Goal: Navigation & Orientation: Find specific page/section

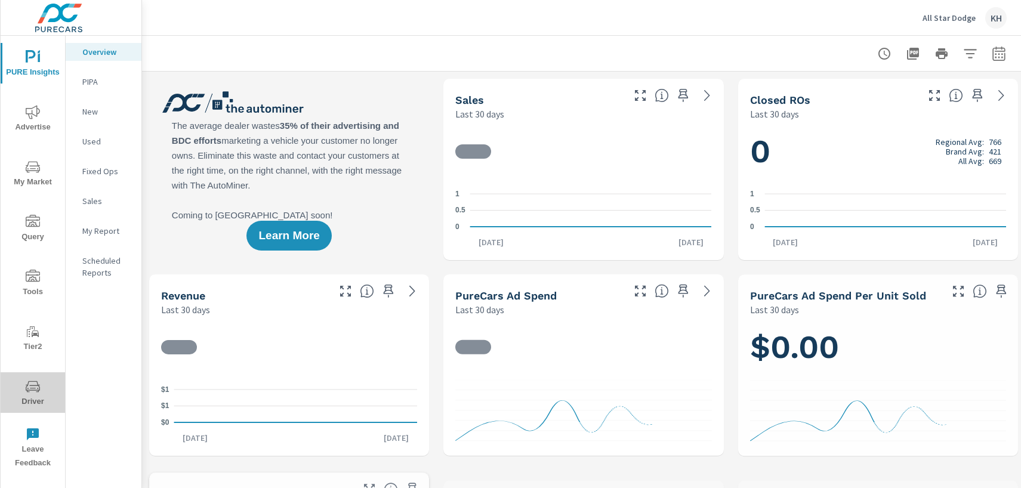
click at [42, 389] on span "Driver" at bounding box center [32, 394] width 57 height 29
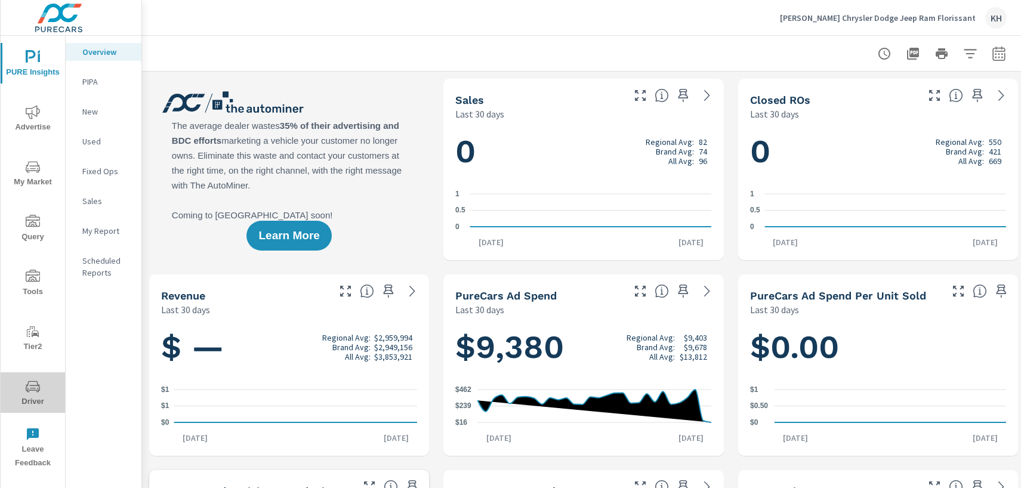
click at [33, 387] on icon "nav menu" at bounding box center [33, 387] width 14 height 14
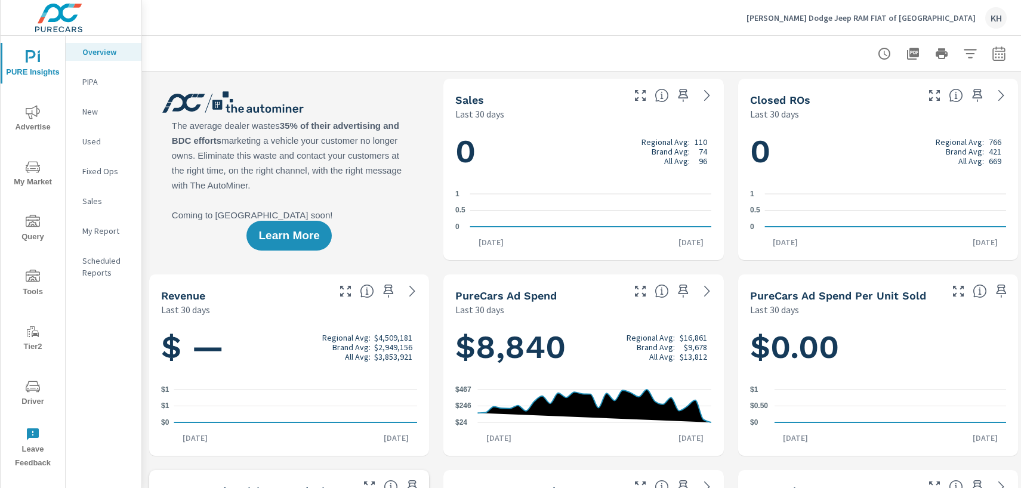
scroll to position [1, 0]
click at [33, 384] on icon "nav menu" at bounding box center [33, 387] width 14 height 14
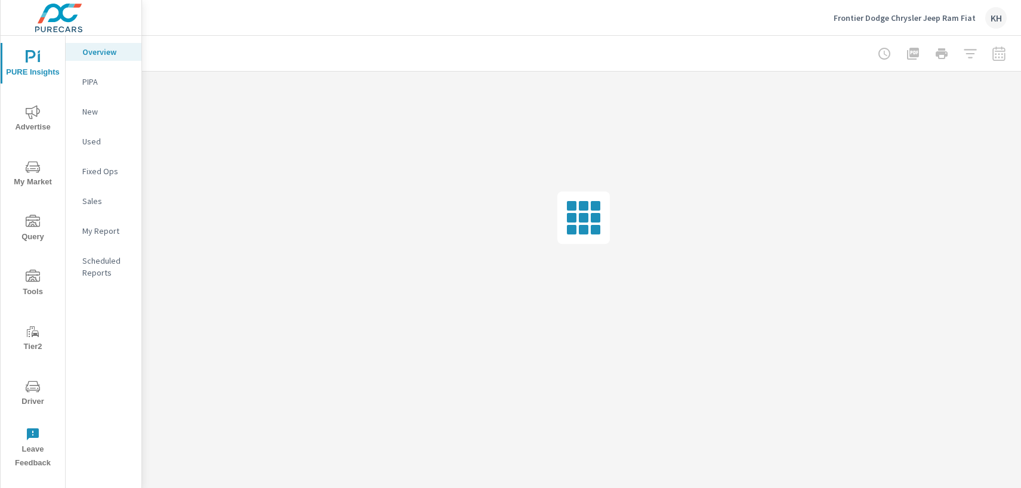
click at [33, 390] on icon "nav menu" at bounding box center [33, 386] width 14 height 11
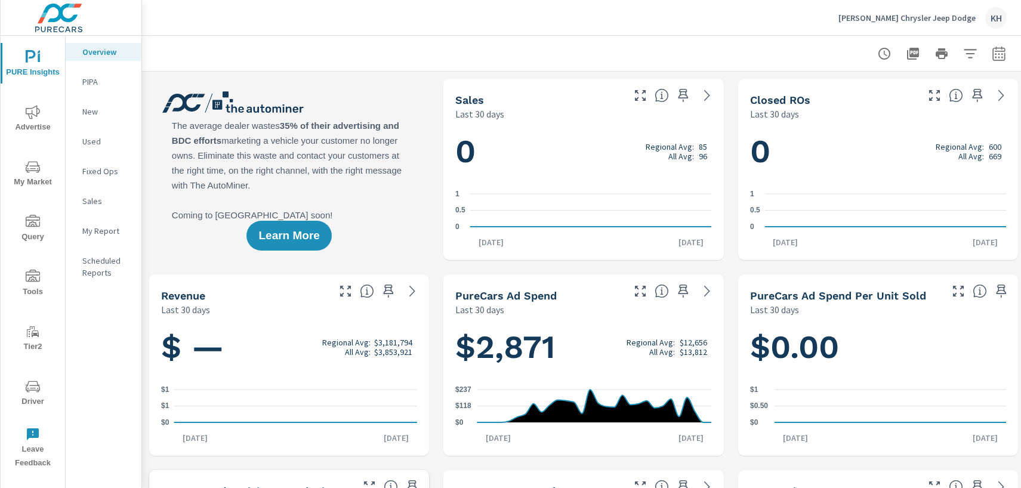
scroll to position [1, 0]
click at [27, 386] on icon "nav menu" at bounding box center [33, 386] width 14 height 11
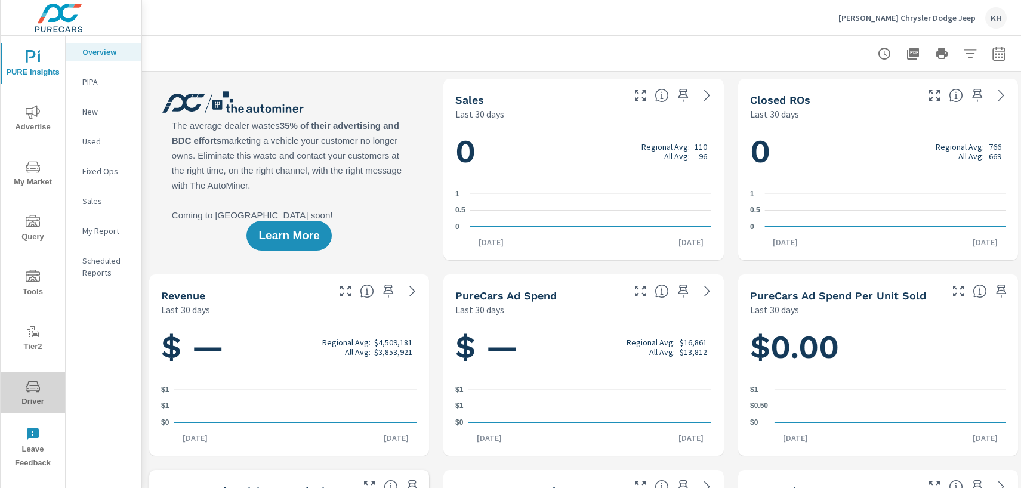
click at [44, 393] on span "Driver" at bounding box center [32, 394] width 57 height 29
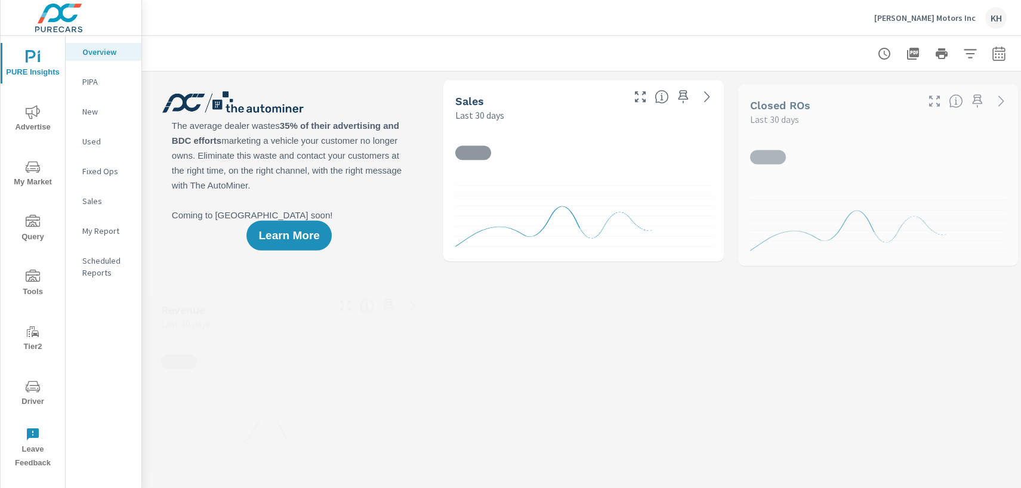
click at [33, 380] on icon "nav menu" at bounding box center [33, 387] width 14 height 14
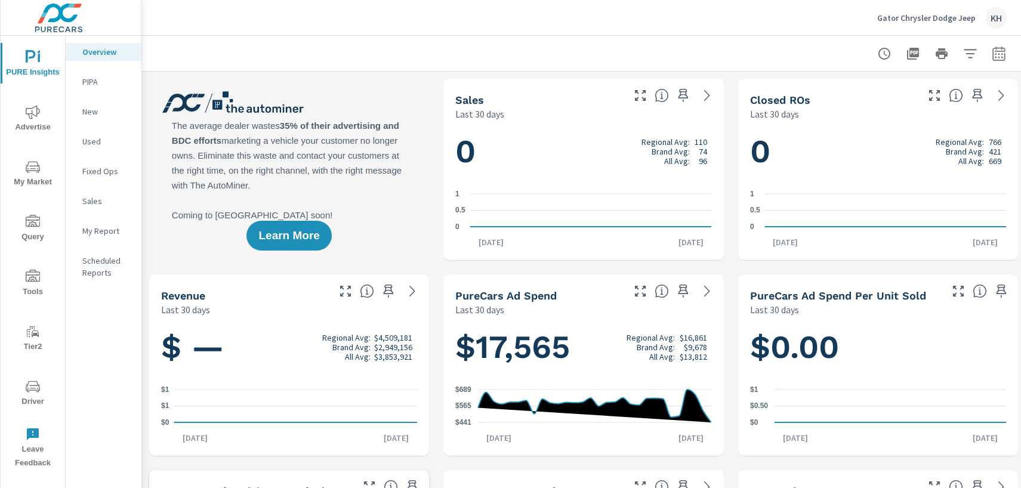
click at [24, 382] on span "Driver" at bounding box center [32, 394] width 57 height 29
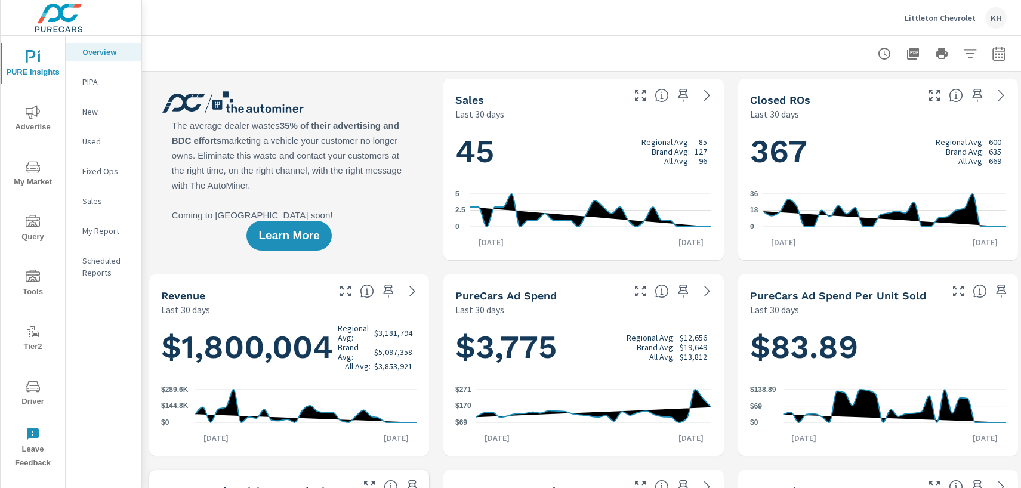
scroll to position [1, 0]
click at [34, 384] on icon "nav menu" at bounding box center [33, 387] width 14 height 14
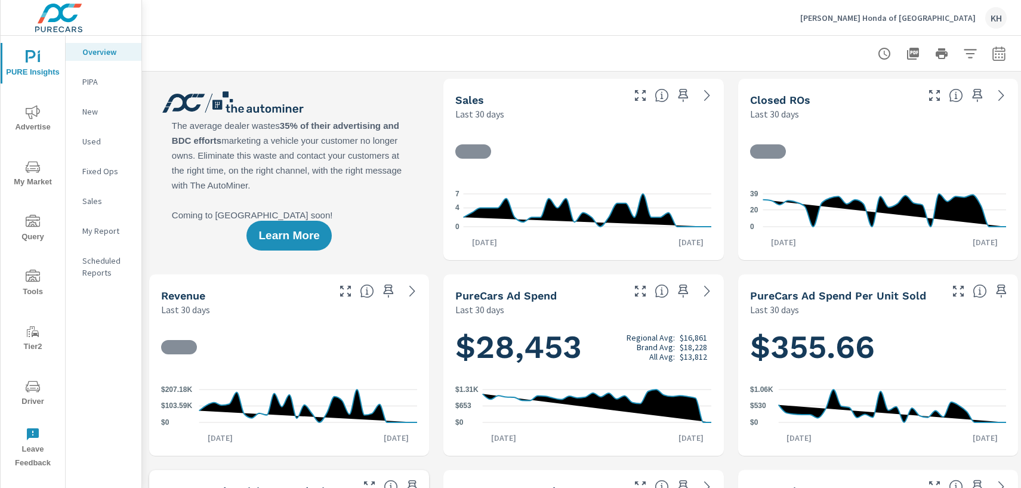
click at [32, 396] on span "Driver" at bounding box center [32, 394] width 57 height 29
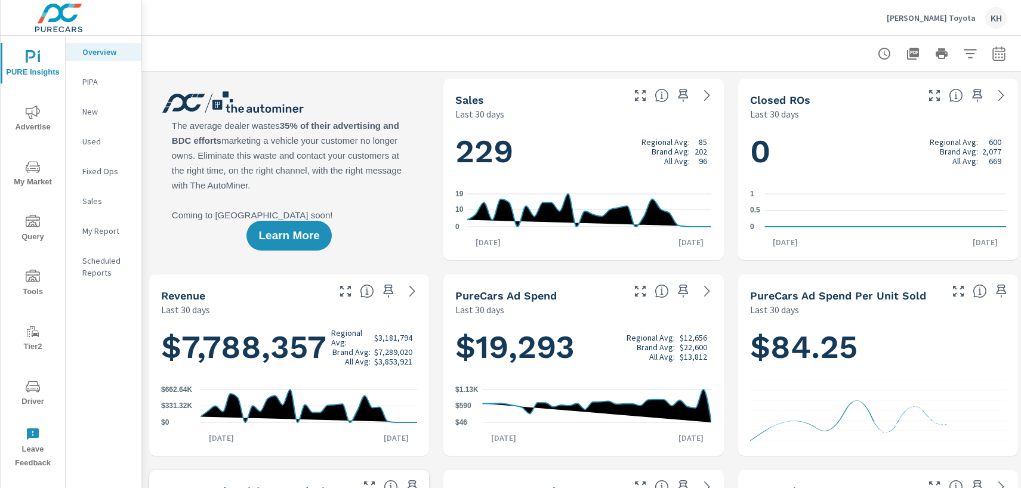
click at [42, 386] on span "Driver" at bounding box center [32, 394] width 57 height 29
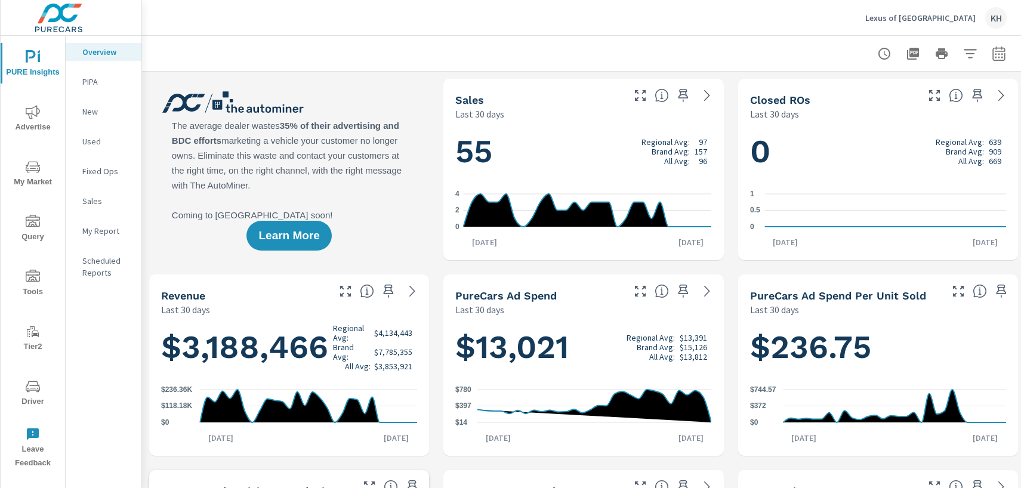
scroll to position [1, 0]
click at [36, 383] on icon "nav menu" at bounding box center [33, 387] width 14 height 14
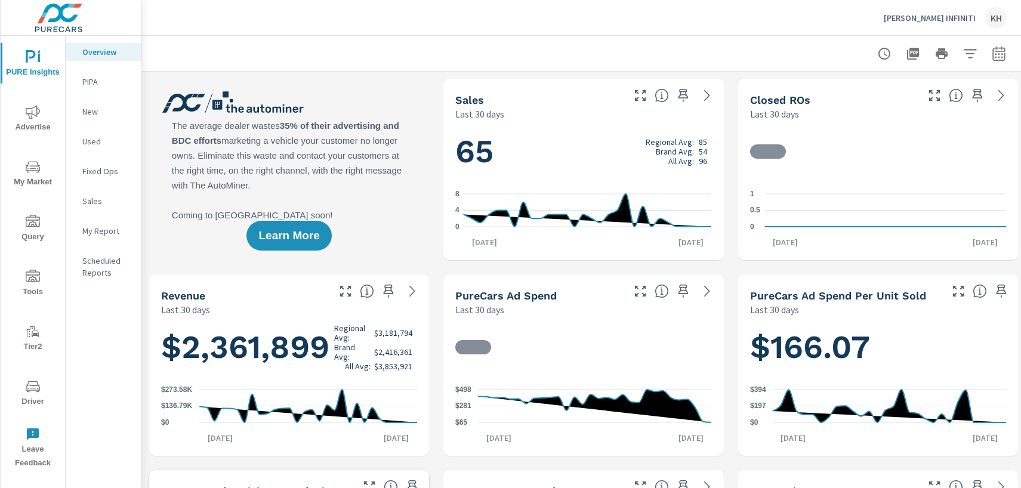
click at [26, 380] on icon "nav menu" at bounding box center [33, 387] width 14 height 14
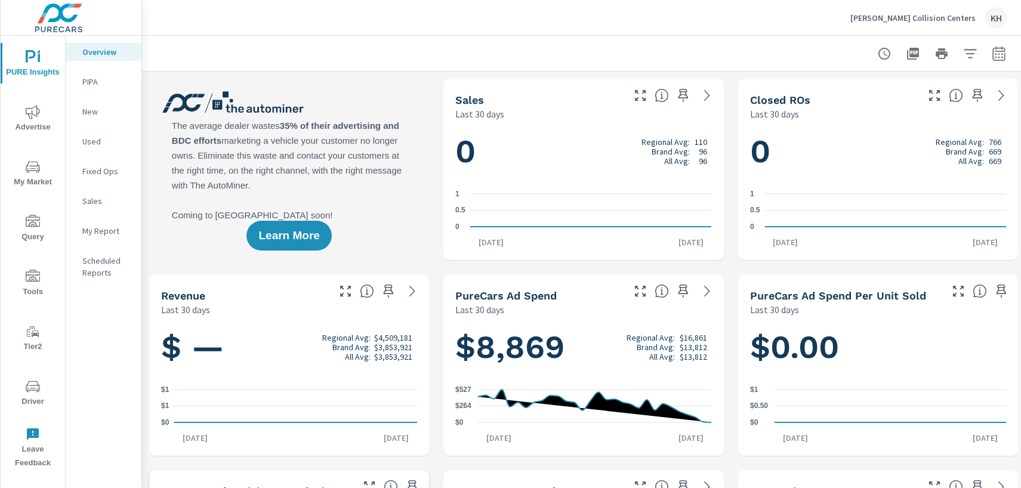
scroll to position [1, 0]
click at [38, 390] on icon "nav menu" at bounding box center [33, 386] width 14 height 11
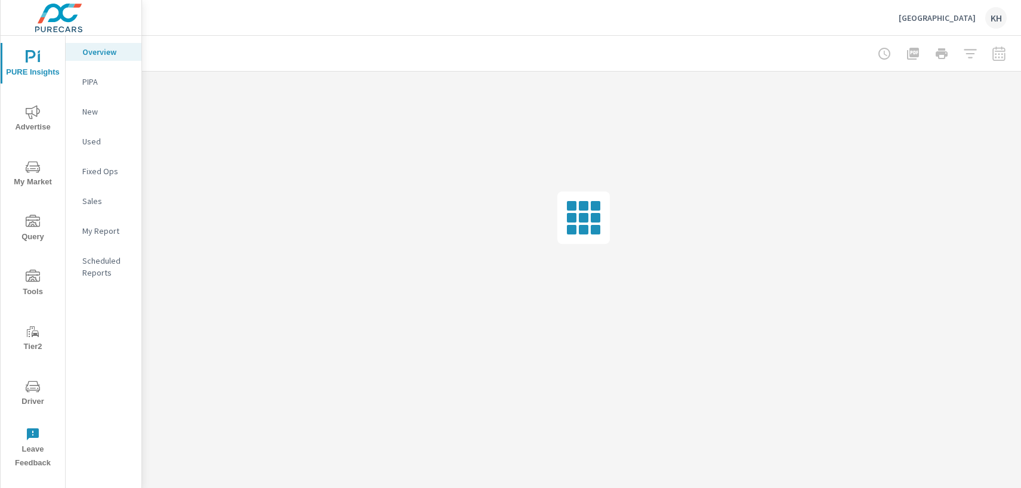
click at [38, 383] on icon "nav menu" at bounding box center [33, 387] width 14 height 14
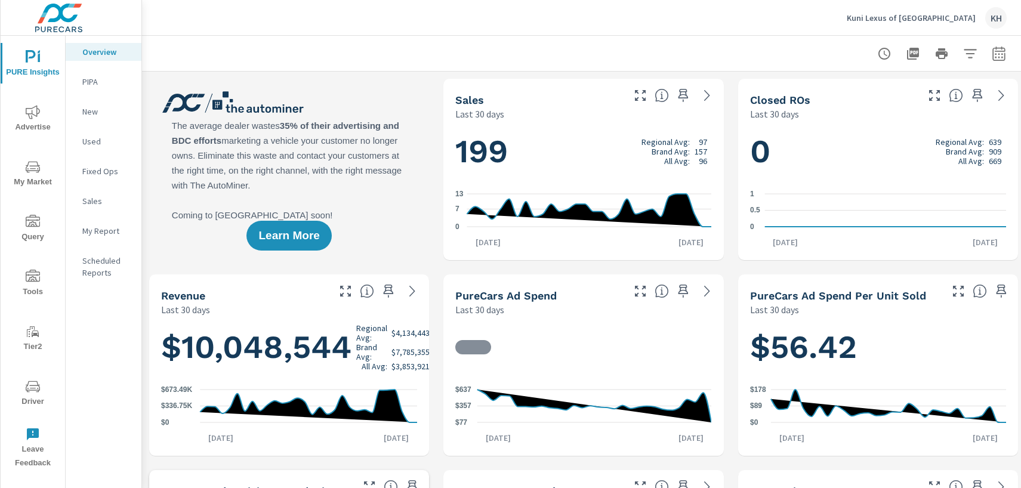
click at [33, 387] on icon "nav menu" at bounding box center [33, 387] width 14 height 14
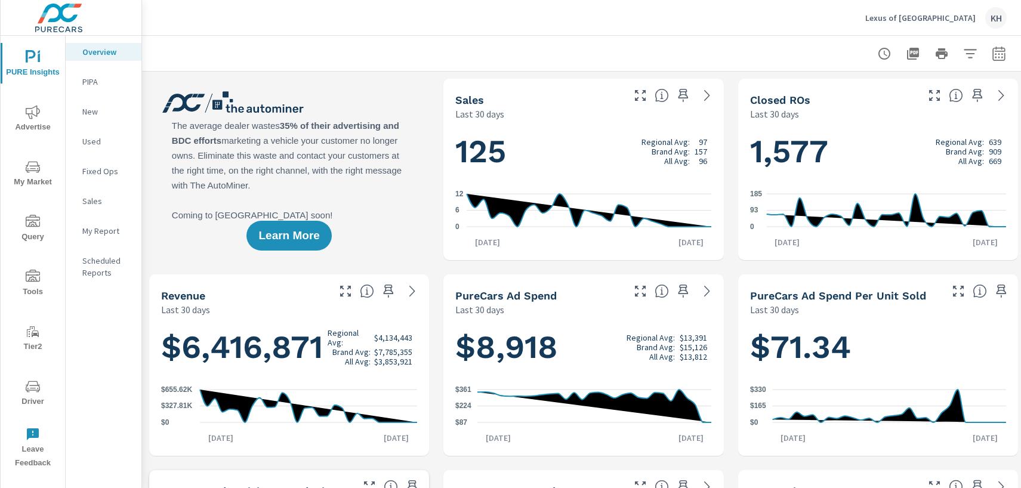
click at [31, 391] on icon "nav menu" at bounding box center [33, 387] width 14 height 14
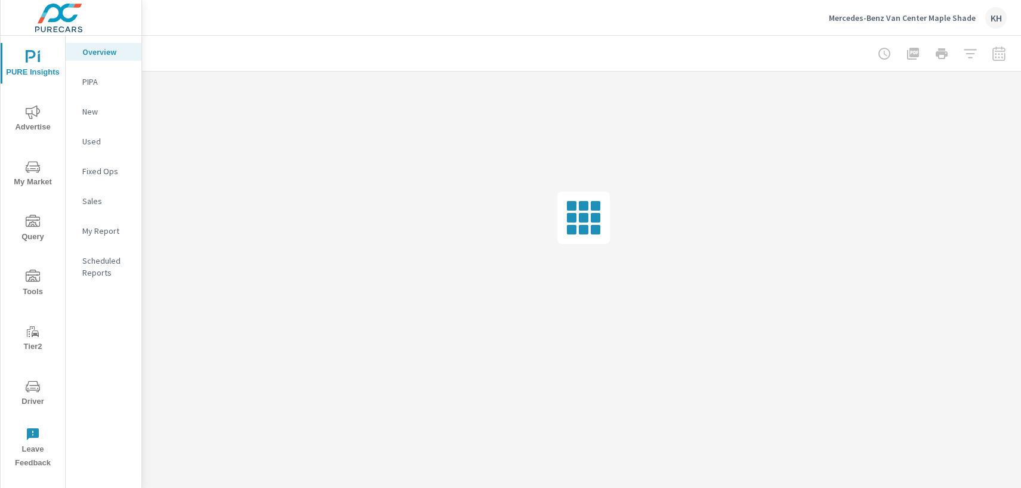
click at [24, 383] on span "Driver" at bounding box center [32, 394] width 57 height 29
click at [40, 389] on span "Driver" at bounding box center [32, 394] width 57 height 29
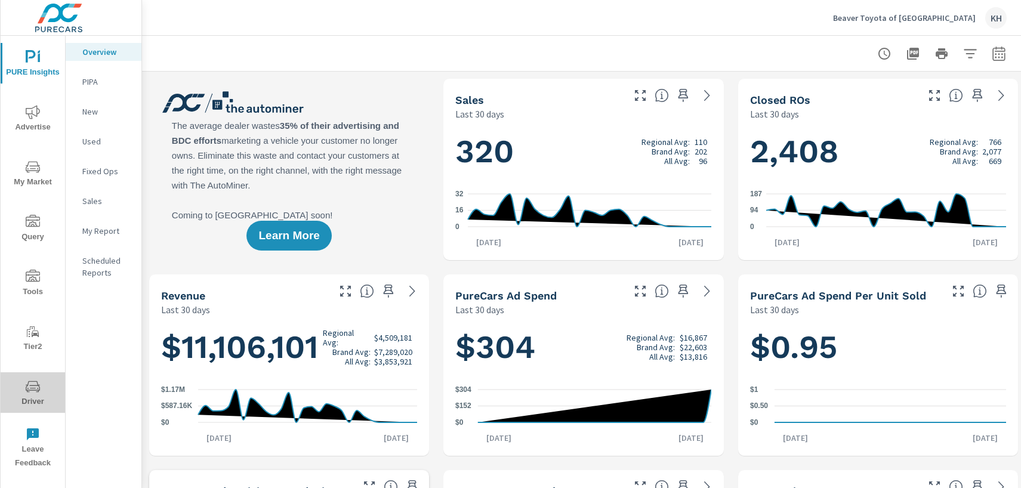
click at [42, 384] on span "Driver" at bounding box center [32, 394] width 57 height 29
